Goal: Browse casually

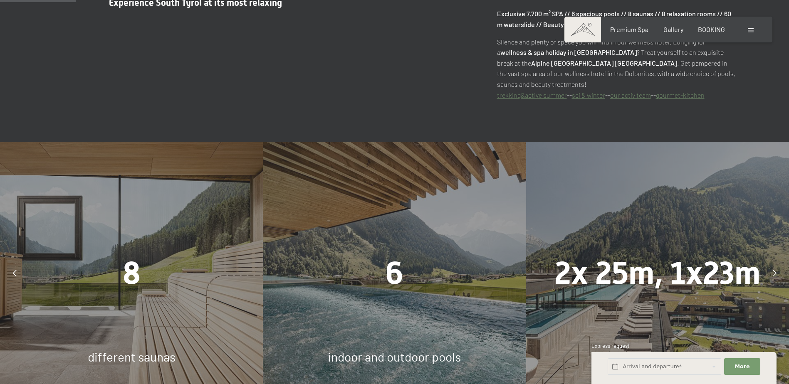
scroll to position [583, 0]
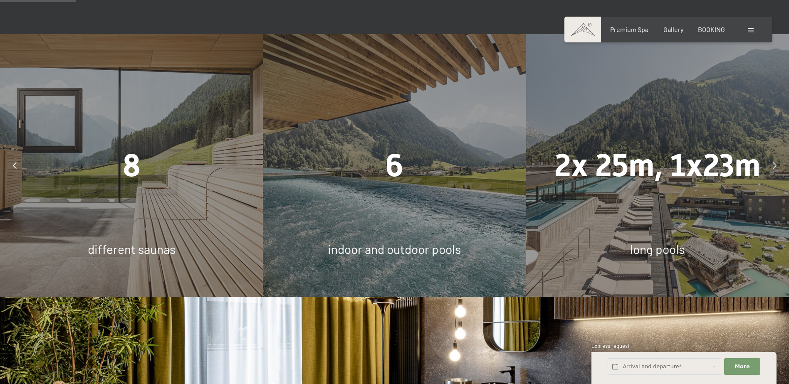
click at [142, 151] on div "8" at bounding box center [131, 166] width 263 height 44
click at [136, 147] on span "8" at bounding box center [132, 165] width 18 height 37
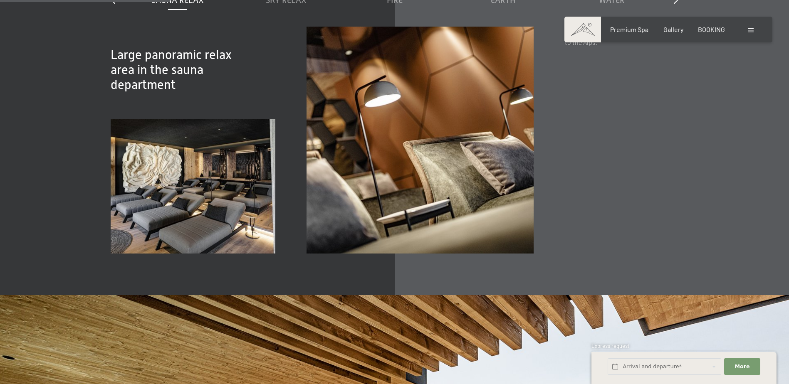
scroll to position [1165, 0]
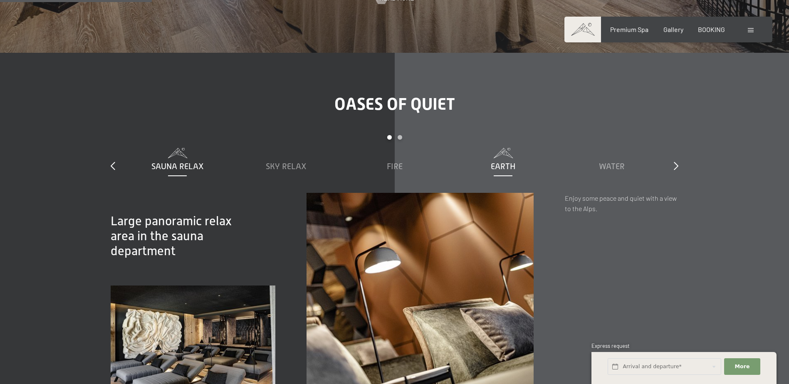
click at [511, 162] on span "Earth" at bounding box center [503, 166] width 25 height 9
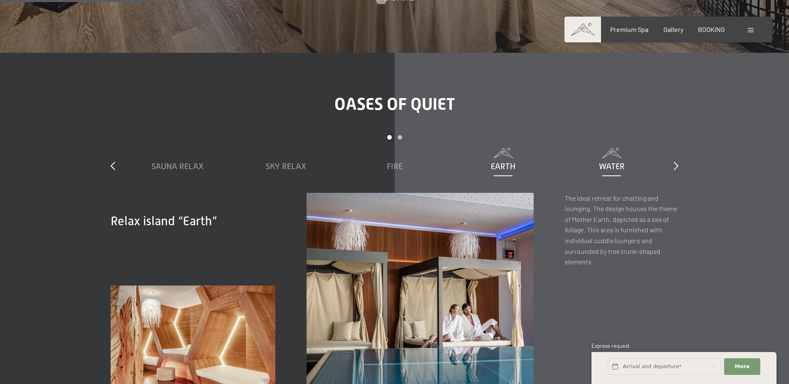
click at [607, 161] on div "Water" at bounding box center [612, 167] width 100 height 12
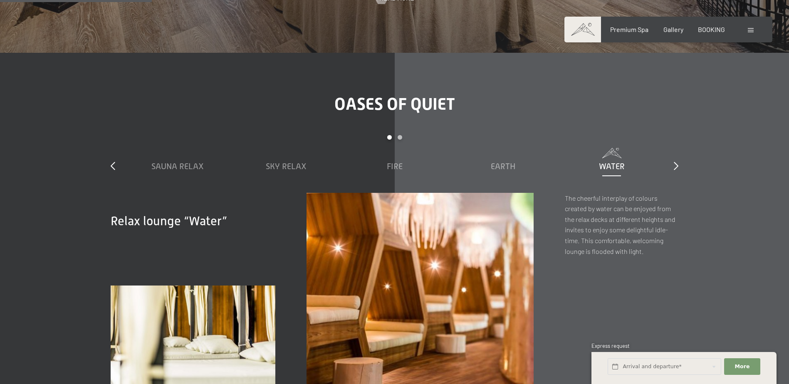
click at [686, 137] on div "Oases of quiet slide 1 to 5 of 7 Sauna Relax Sky Relax Fire Earth Water Air Clo…" at bounding box center [394, 257] width 630 height 326
drag, startPoint x: 684, startPoint y: 136, endPoint x: 678, endPoint y: 135, distance: 5.9
click at [682, 136] on div "Oases of quiet slide 1 to 5 of 7 Sauna Relax Sky Relax Fire Earth Water Air Clo…" at bounding box center [394, 257] width 630 height 326
click at [678, 162] on icon at bounding box center [676, 166] width 5 height 8
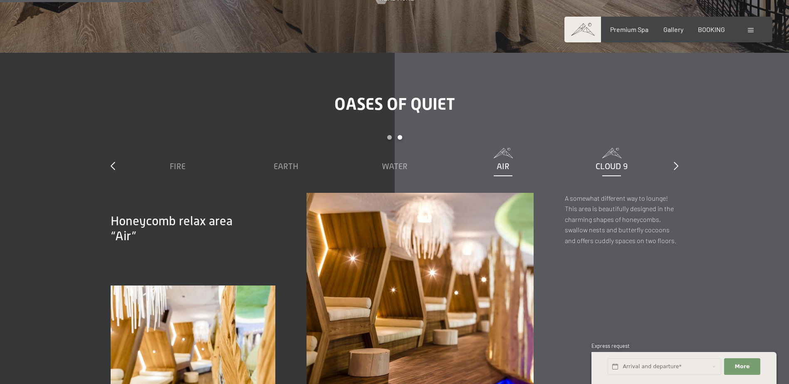
click at [616, 162] on span "Cloud 9" at bounding box center [612, 166] width 32 height 9
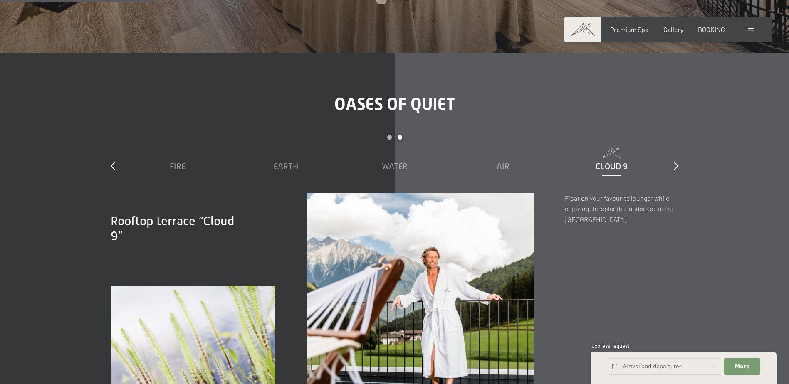
click at [679, 135] on div "Oases of quiet slide 3 to 7 of 7 Sauna Relax Sky Relax Fire Earth Water Air Clo…" at bounding box center [394, 257] width 630 height 326
click at [670, 135] on div "slide 3 to 7 of 7 Sauna Relax Sky Relax Fire Earth Water Air Cloud 9" at bounding box center [395, 164] width 568 height 58
click at [677, 162] on icon at bounding box center [676, 166] width 5 height 8
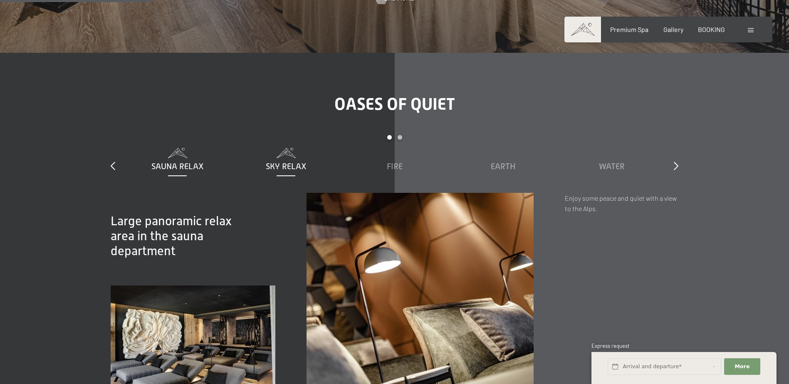
click at [281, 162] on span "Sky Relax" at bounding box center [286, 166] width 41 height 9
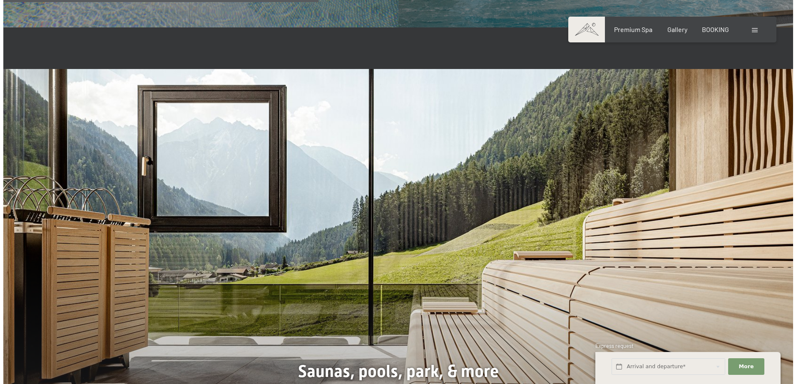
scroll to position [2496, 0]
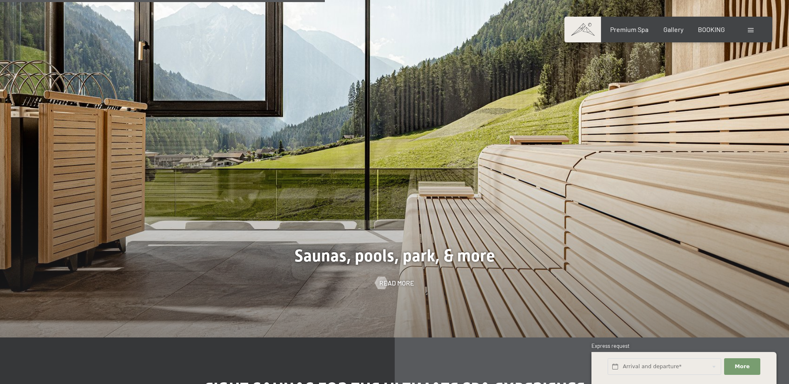
click at [373, 279] on div "Read more" at bounding box center [394, 283] width 789 height 9
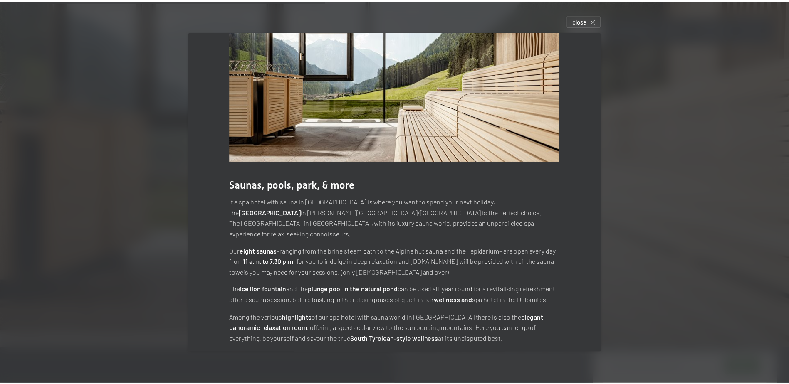
scroll to position [0, 0]
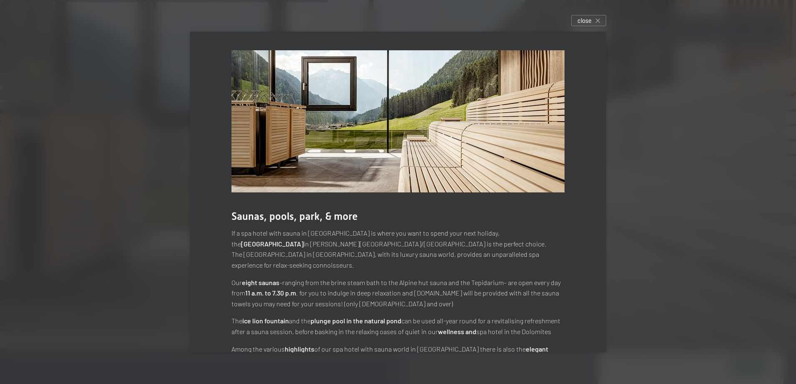
click at [595, 181] on div "Saunas, pools, park, & more If a spa hotel with sauna in [GEOGRAPHIC_DATA] is w…" at bounding box center [398, 213] width 416 height 363
click at [586, 22] on span "close" at bounding box center [584, 20] width 14 height 9
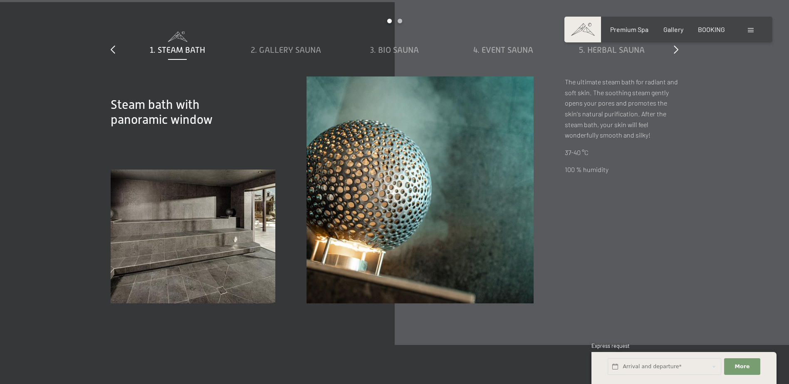
scroll to position [2788, 0]
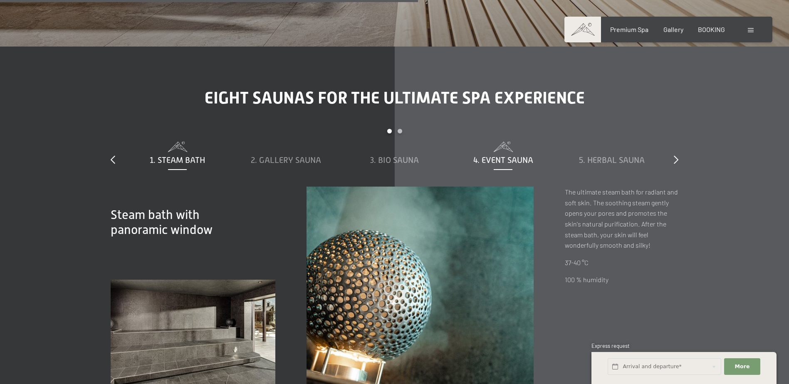
click at [515, 156] on span "4. Event sauna" at bounding box center [503, 160] width 60 height 9
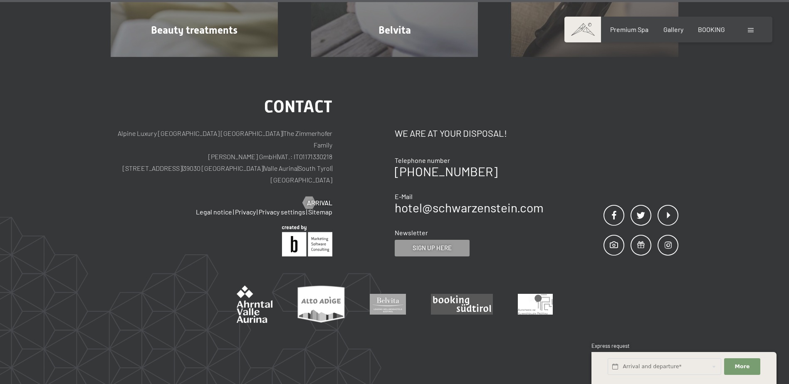
scroll to position [5289, 0]
